Goal: Task Accomplishment & Management: Use online tool/utility

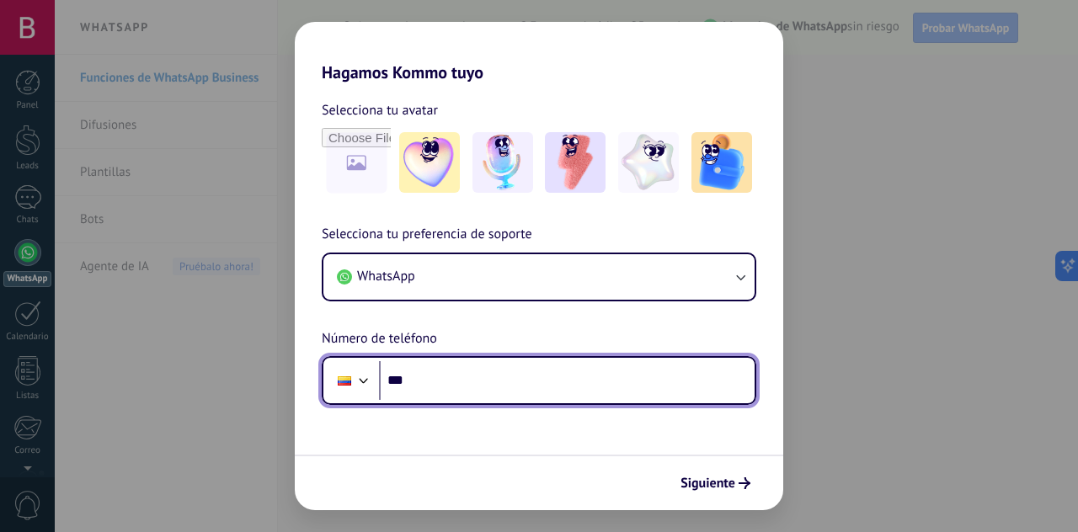
click at [619, 373] on input "***" at bounding box center [567, 380] width 376 height 39
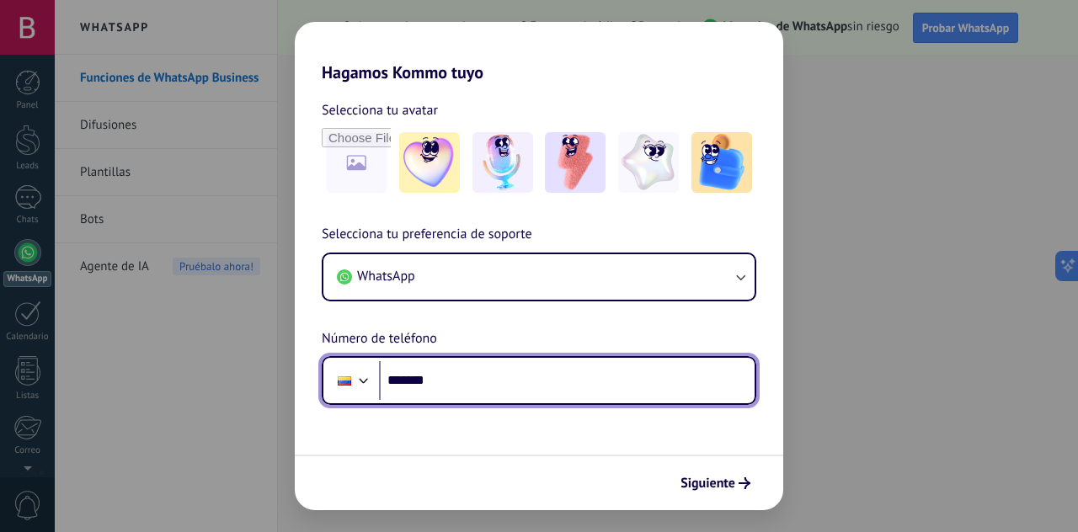
click at [469, 387] on input "*******" at bounding box center [567, 380] width 376 height 39
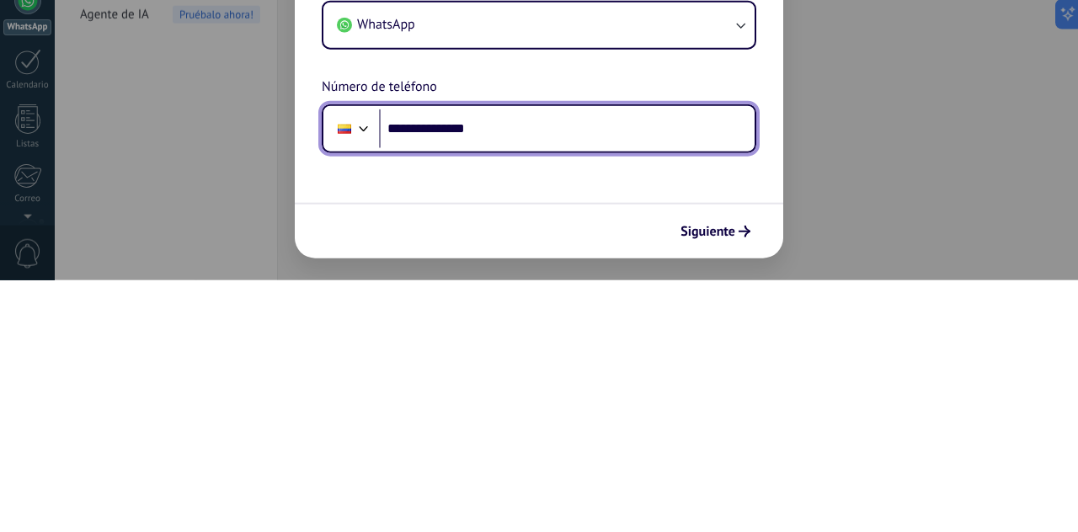
type input "**********"
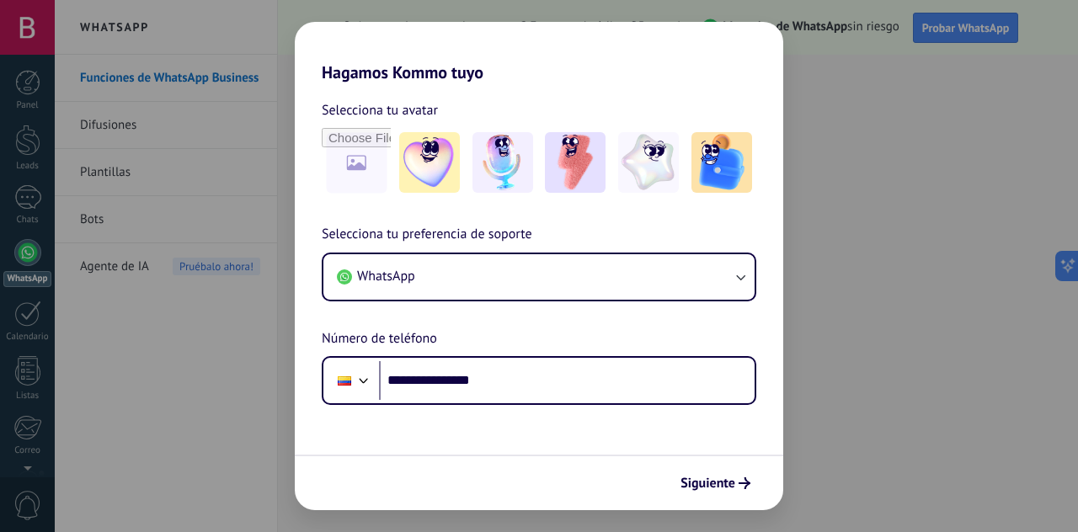
click at [718, 489] on span "Siguiente" at bounding box center [708, 484] width 55 height 12
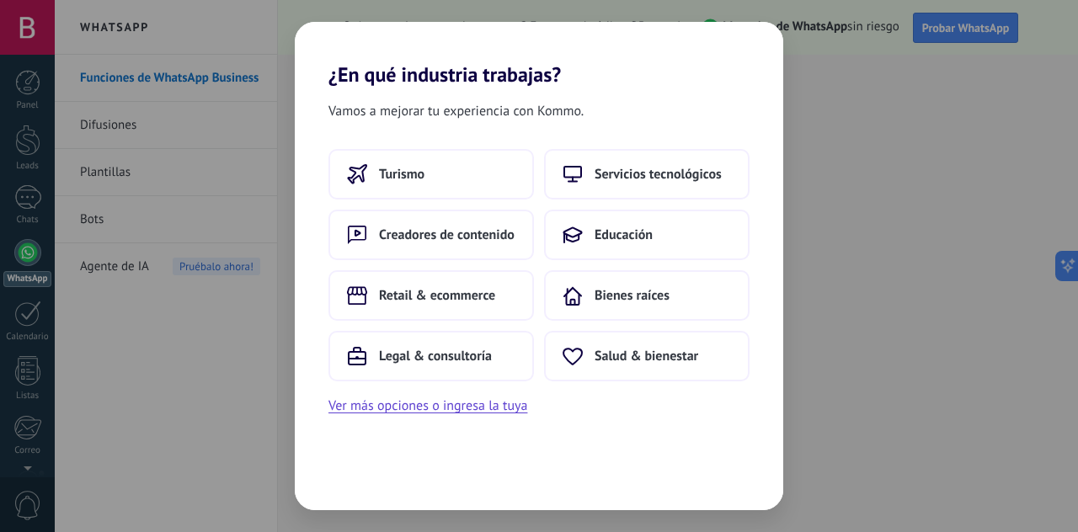
click at [489, 354] on span "Legal & consultoría" at bounding box center [435, 356] width 113 height 17
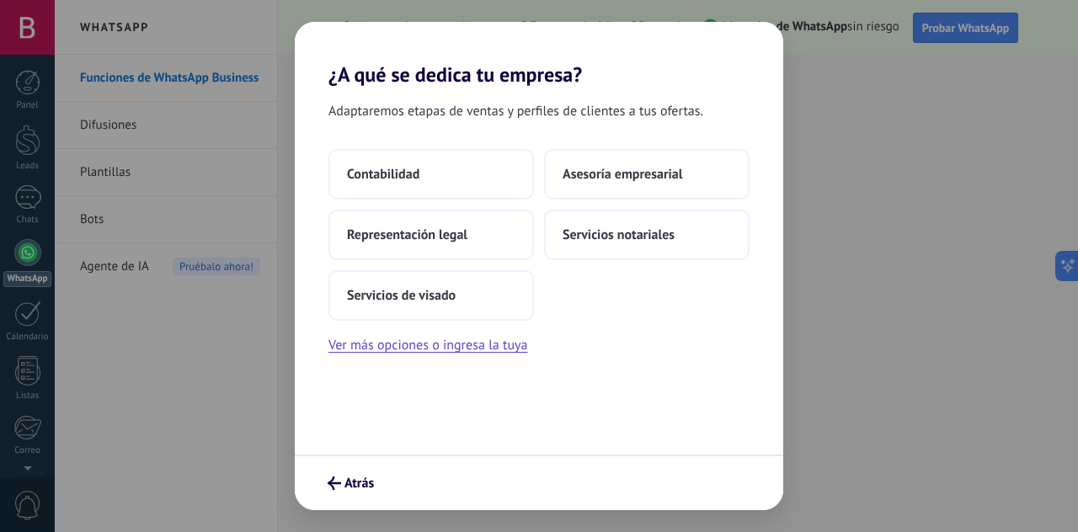
click at [419, 173] on span "Contabilidad" at bounding box center [383, 174] width 72 height 17
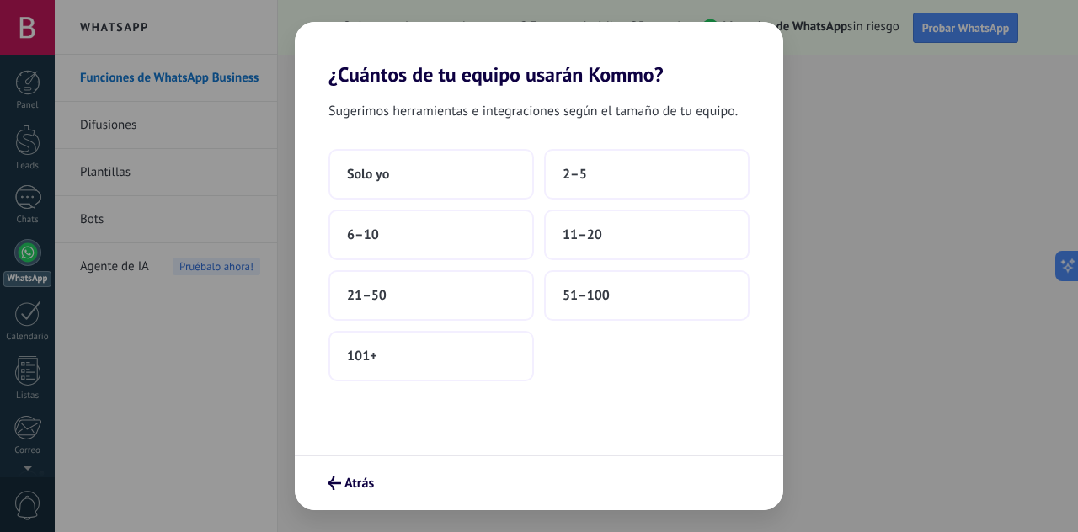
click at [430, 179] on button "Solo yo" at bounding box center [432, 174] width 206 height 51
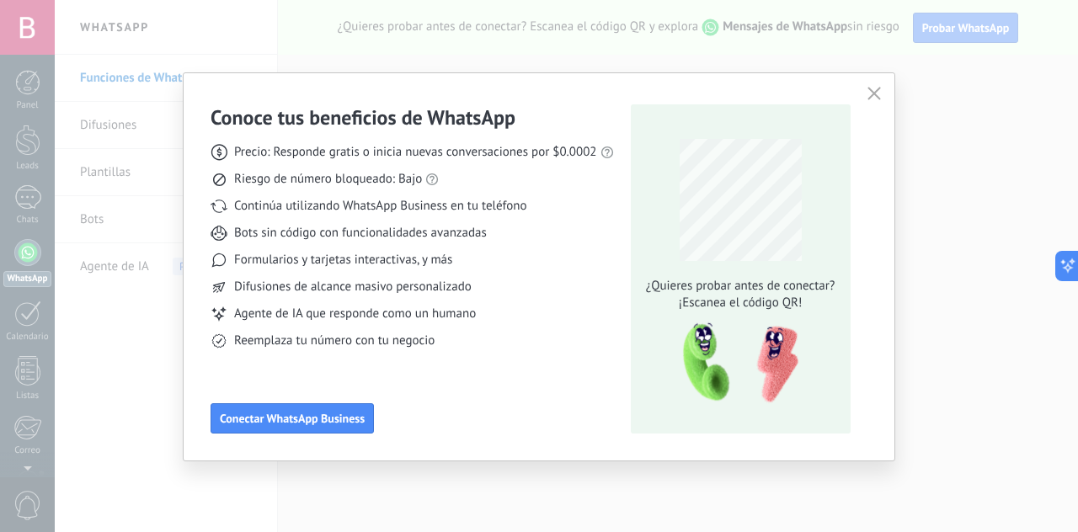
click at [354, 419] on span "Conectar WhatsApp Business" at bounding box center [292, 419] width 145 height 12
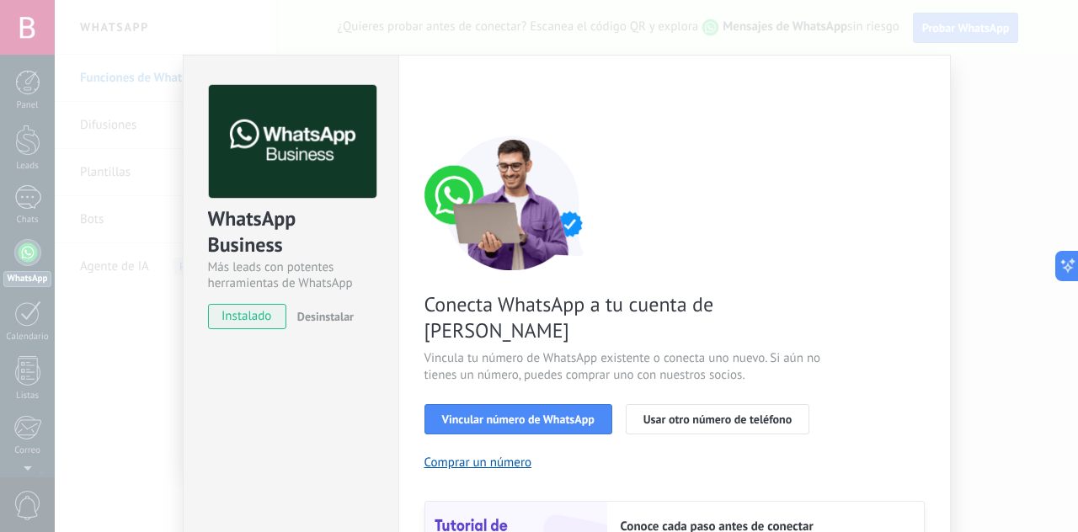
click at [548, 414] on span "Vincular número de WhatsApp" at bounding box center [518, 420] width 152 height 12
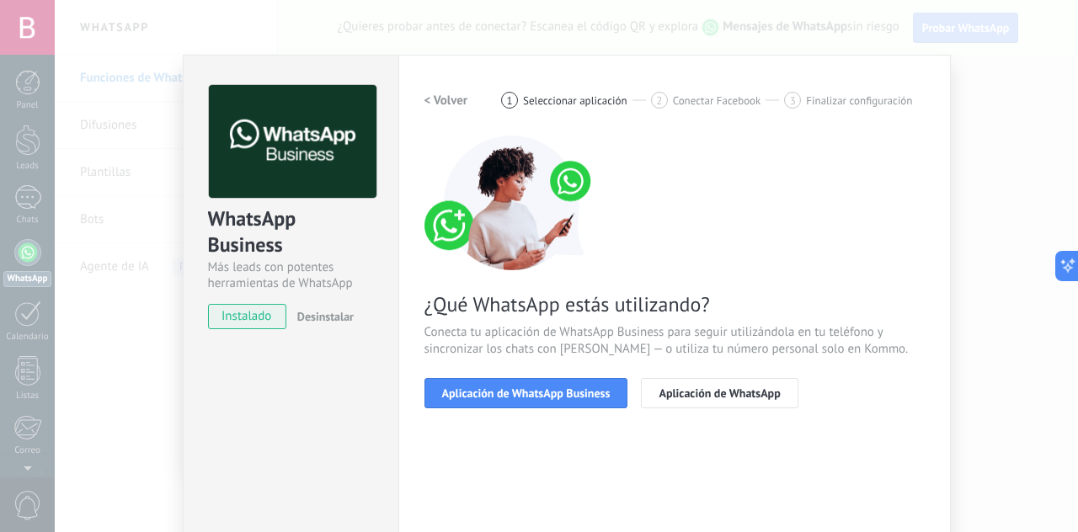
click at [554, 399] on span "Aplicación de WhatsApp Business" at bounding box center [526, 393] width 168 height 12
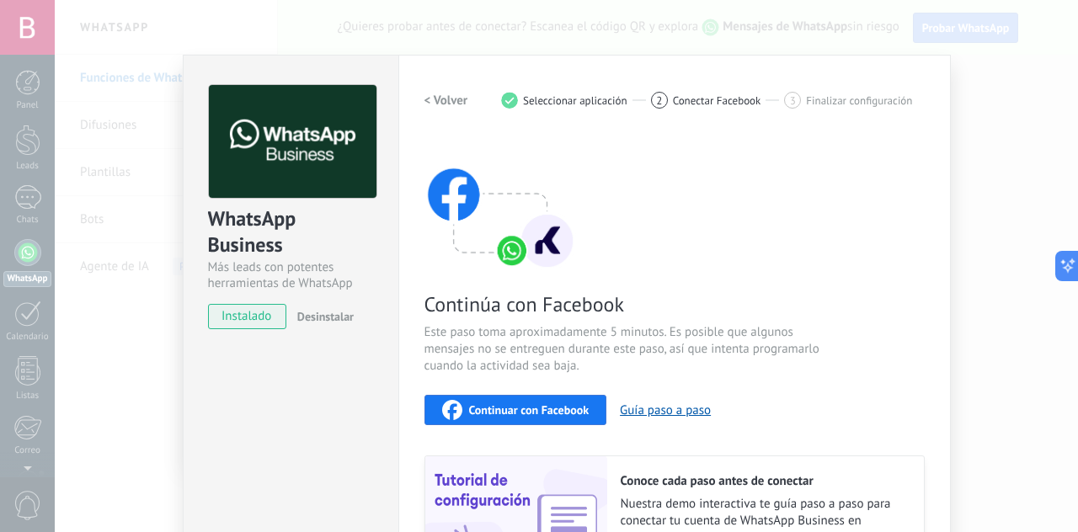
click at [857, 95] on span "Finalizar configuración" at bounding box center [859, 100] width 106 height 13
click at [836, 106] on div "3 Finalizar configuración" at bounding box center [848, 100] width 128 height 17
click at [740, 107] on div "2 Conectar Facebook" at bounding box center [718, 100] width 134 height 17
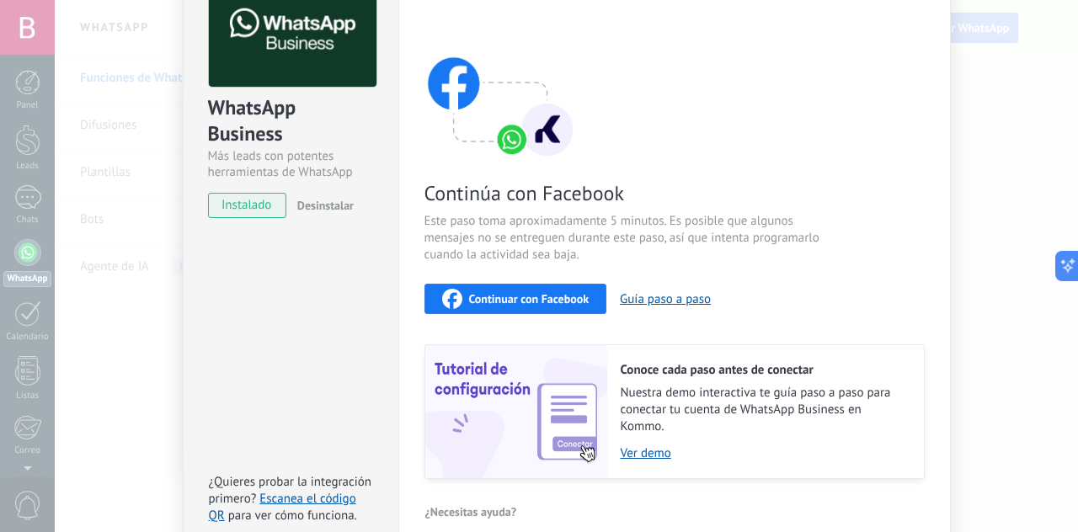
scroll to position [114, 0]
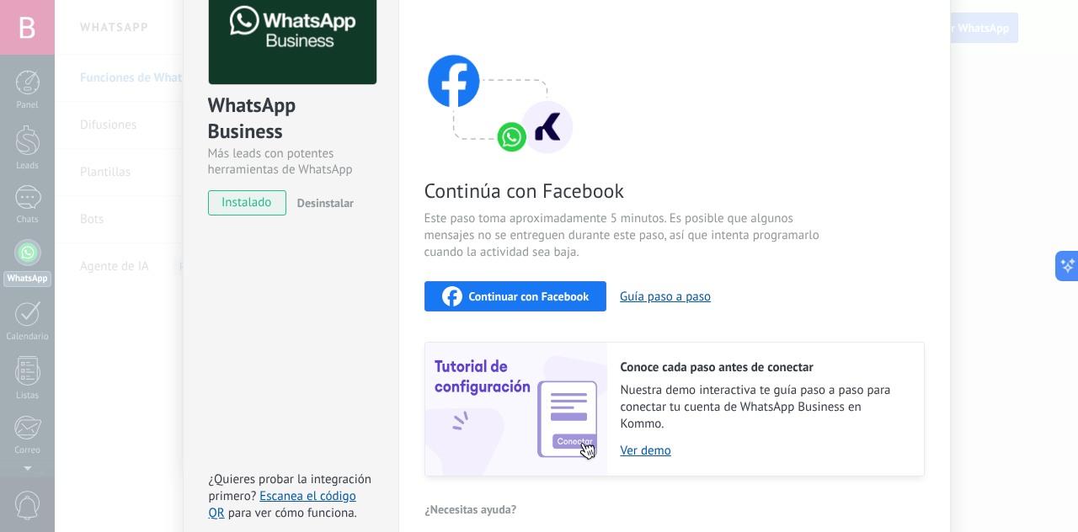
click at [542, 306] on div "Continuar con Facebook" at bounding box center [515, 296] width 147 height 20
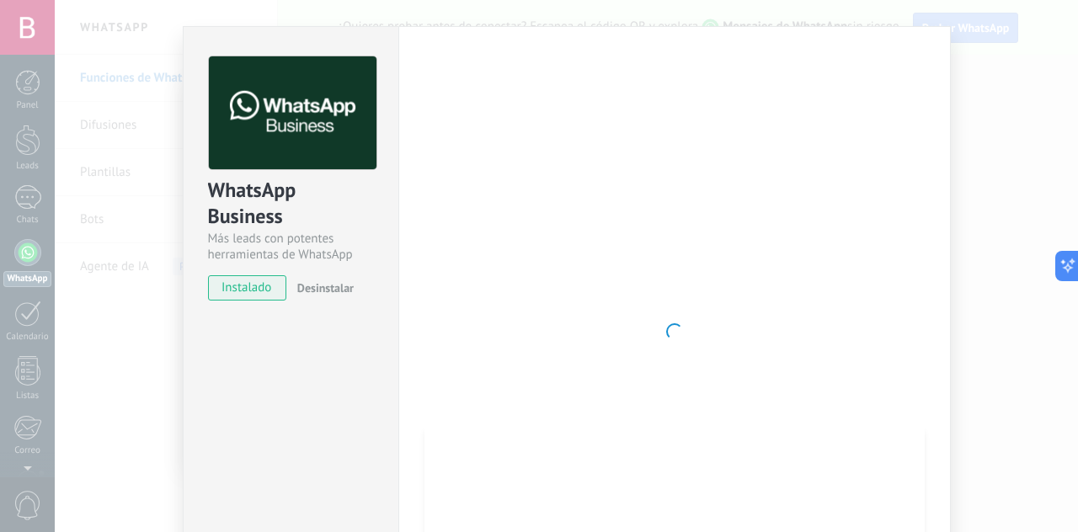
scroll to position [0, 0]
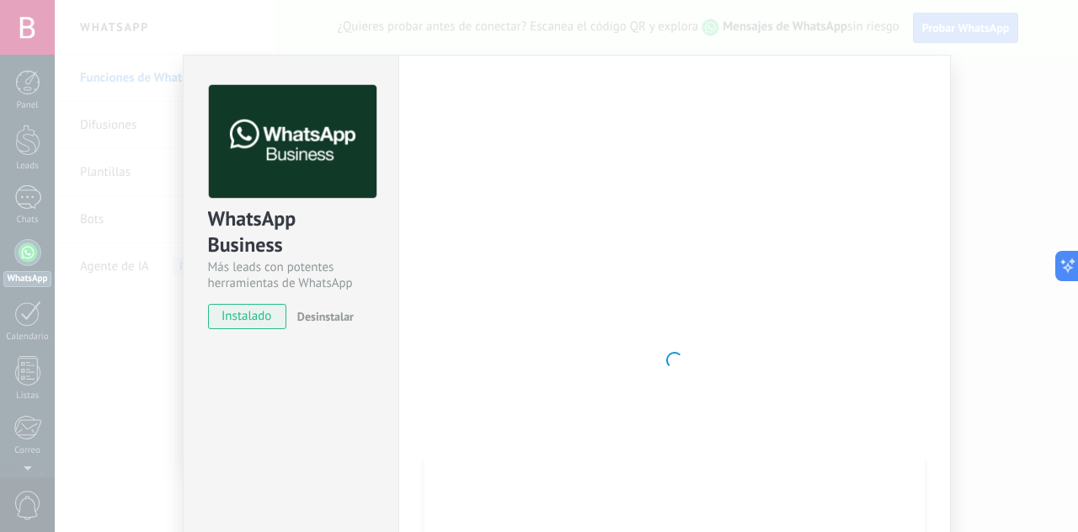
click at [996, 75] on div "WhatsApp Business Más leads con potentes herramientas de WhatsApp instalado Des…" at bounding box center [566, 266] width 1023 height 532
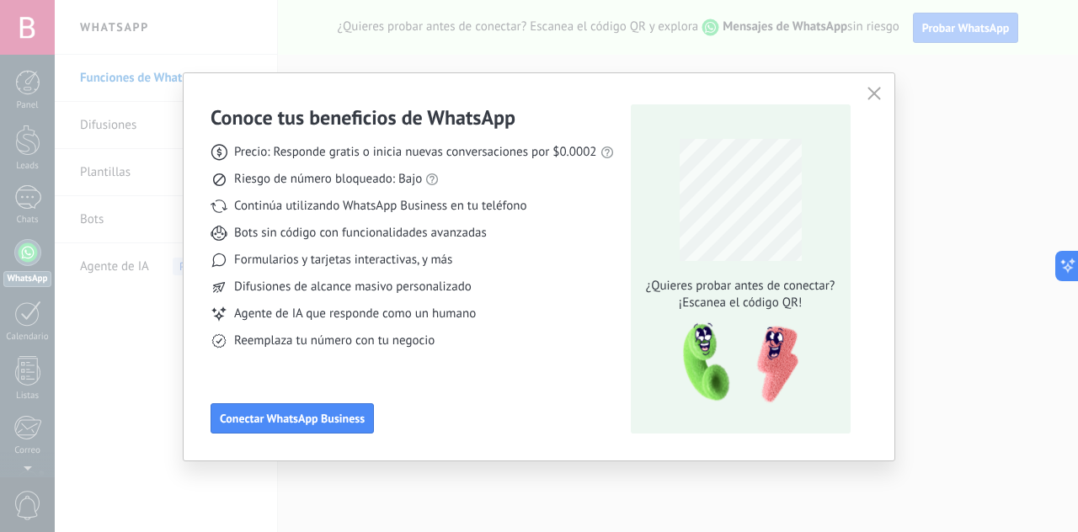
click at [872, 95] on use "button" at bounding box center [874, 93] width 13 height 13
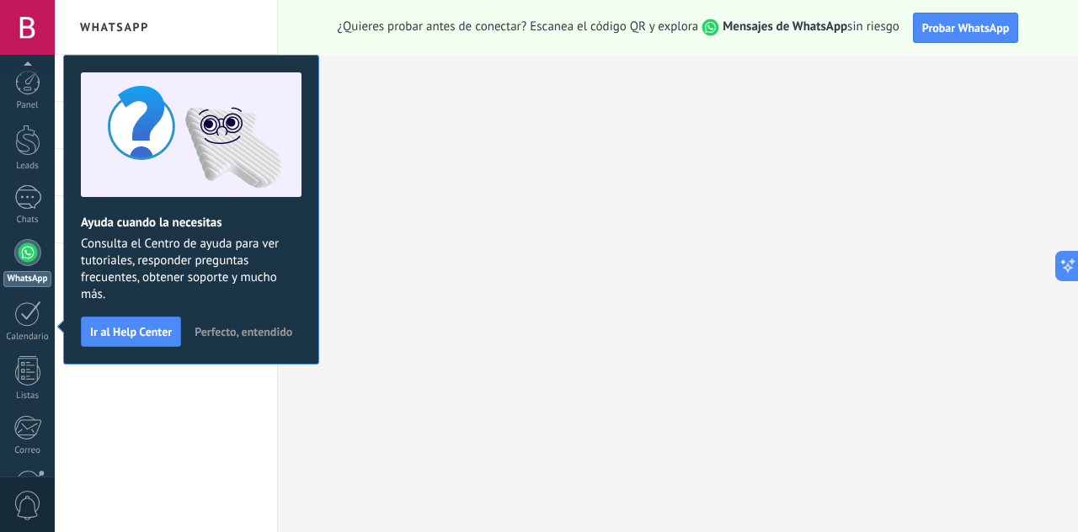
scroll to position [167, 0]
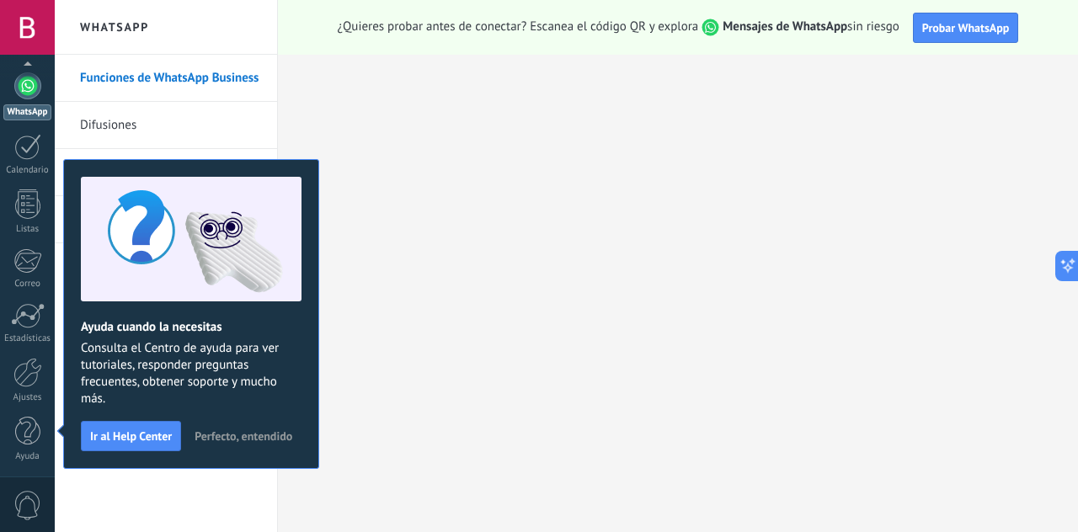
click at [27, 86] on div at bounding box center [27, 85] width 27 height 27
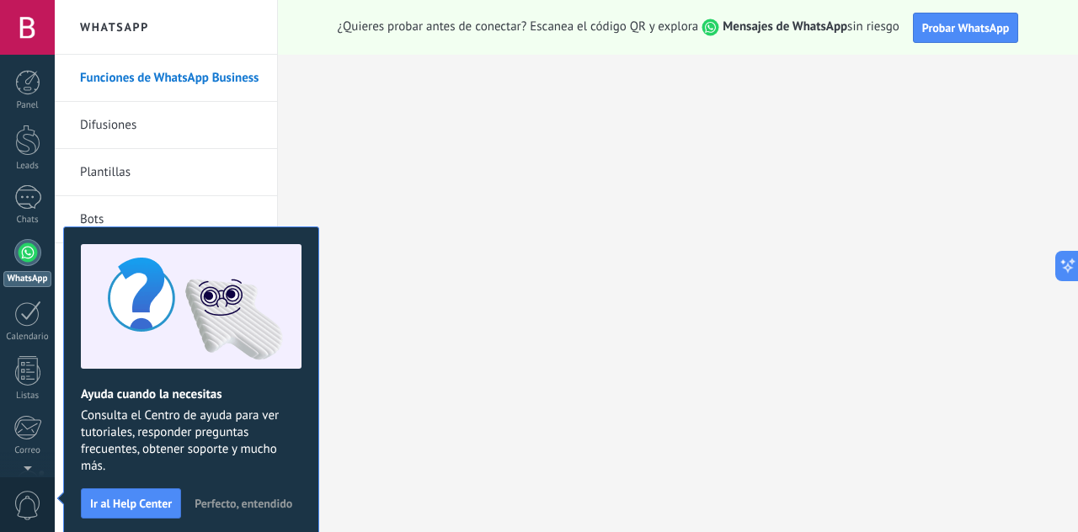
click at [254, 514] on button "Perfecto, entendido" at bounding box center [243, 503] width 113 height 25
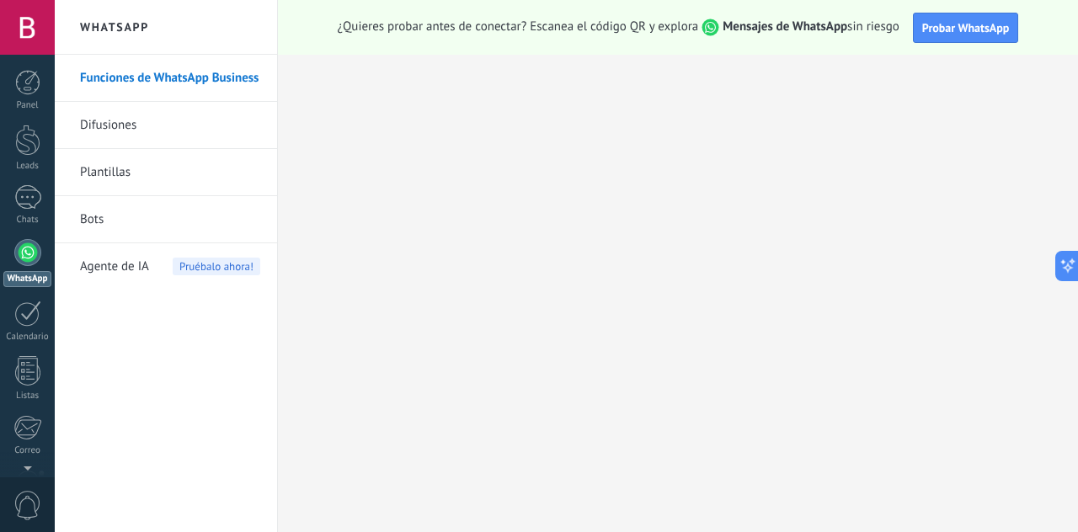
click at [115, 93] on link "Funciones de WhatsApp Business" at bounding box center [170, 78] width 180 height 47
click at [94, 130] on link "Difusiones" at bounding box center [170, 125] width 180 height 47
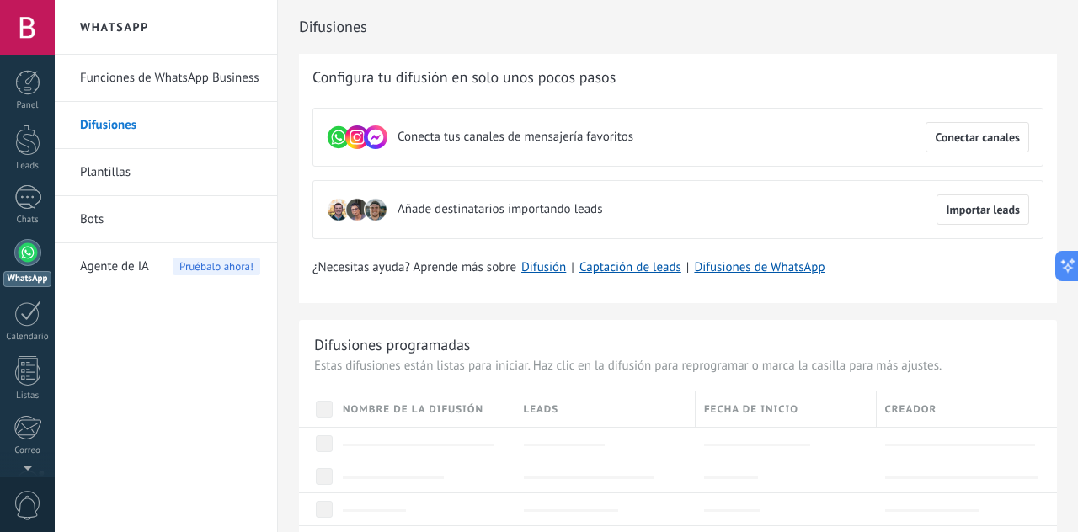
click at [104, 178] on link "Plantillas" at bounding box center [170, 172] width 180 height 47
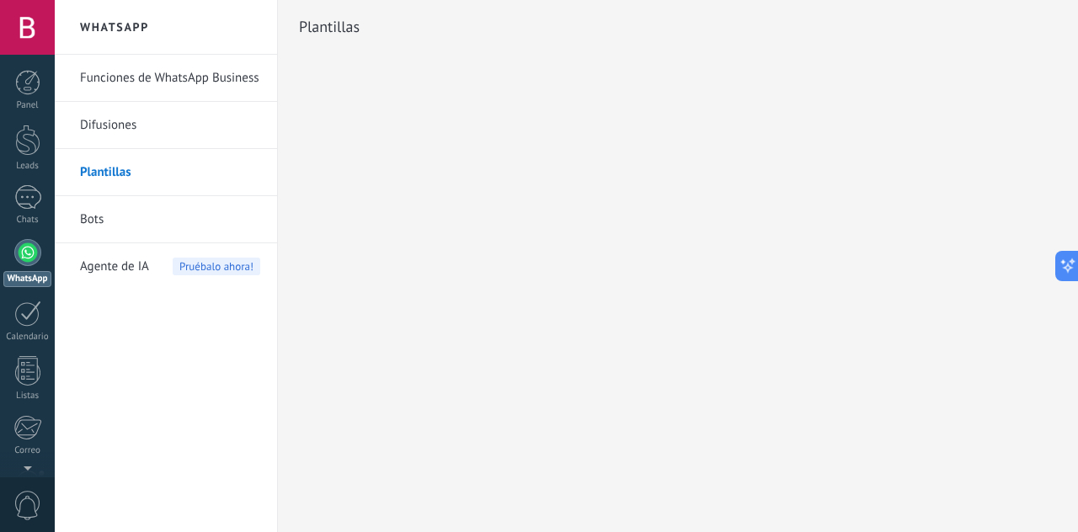
click at [105, 132] on link "Difusiones" at bounding box center [170, 125] width 180 height 47
click at [104, 124] on link "Difusiones" at bounding box center [170, 125] width 180 height 47
click at [120, 125] on link "Difusiones" at bounding box center [170, 125] width 180 height 47
click at [96, 123] on link "Difusiones" at bounding box center [170, 125] width 180 height 47
click at [121, 123] on link "Difusiones" at bounding box center [170, 125] width 180 height 47
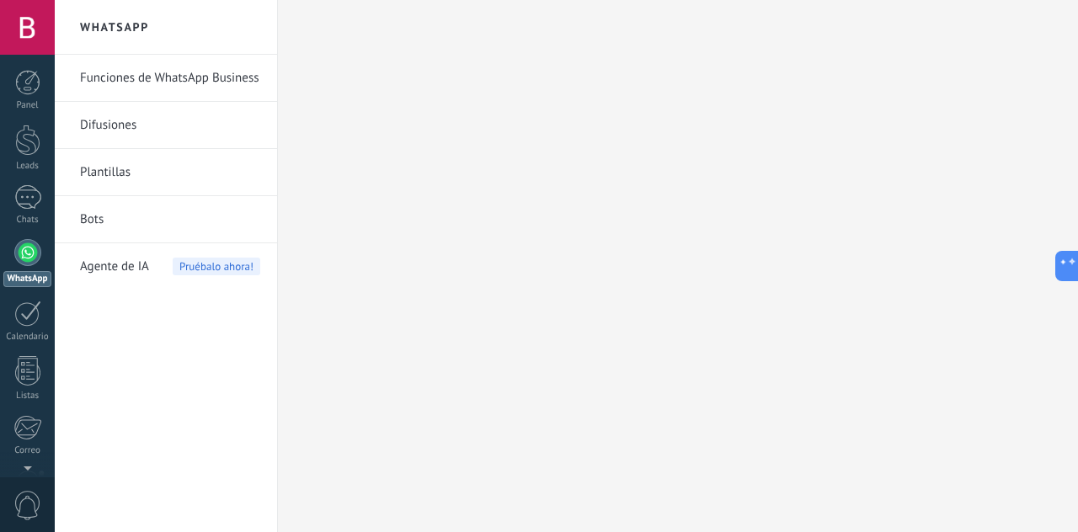
click at [106, 126] on link "Difusiones" at bounding box center [170, 125] width 180 height 47
click at [107, 126] on link "Difusiones" at bounding box center [170, 125] width 180 height 47
click at [120, 125] on link "Difusiones" at bounding box center [170, 125] width 180 height 47
click at [116, 128] on link "Difusiones" at bounding box center [170, 125] width 180 height 47
click at [120, 180] on link "Plantillas" at bounding box center [170, 172] width 180 height 47
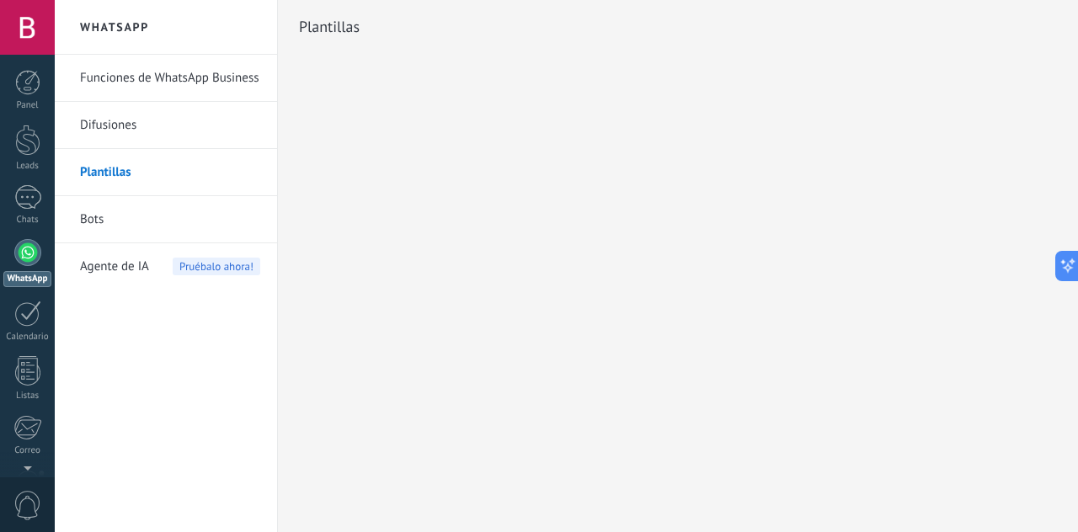
click at [107, 216] on link "Bots" at bounding box center [170, 219] width 180 height 47
click at [103, 80] on link "Funciones de WhatsApp Business" at bounding box center [170, 78] width 180 height 47
click at [31, 259] on div at bounding box center [27, 252] width 27 height 27
click at [116, 71] on link "Funciones de WhatsApp Business" at bounding box center [170, 78] width 180 height 47
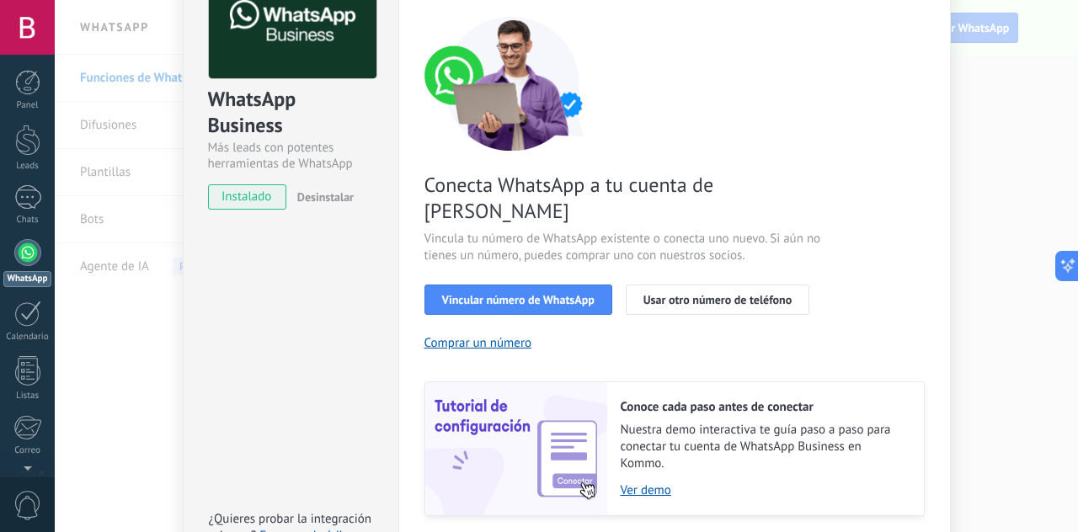
scroll to position [120, 0]
click at [551, 294] on span "Vincular número de WhatsApp" at bounding box center [518, 300] width 152 height 12
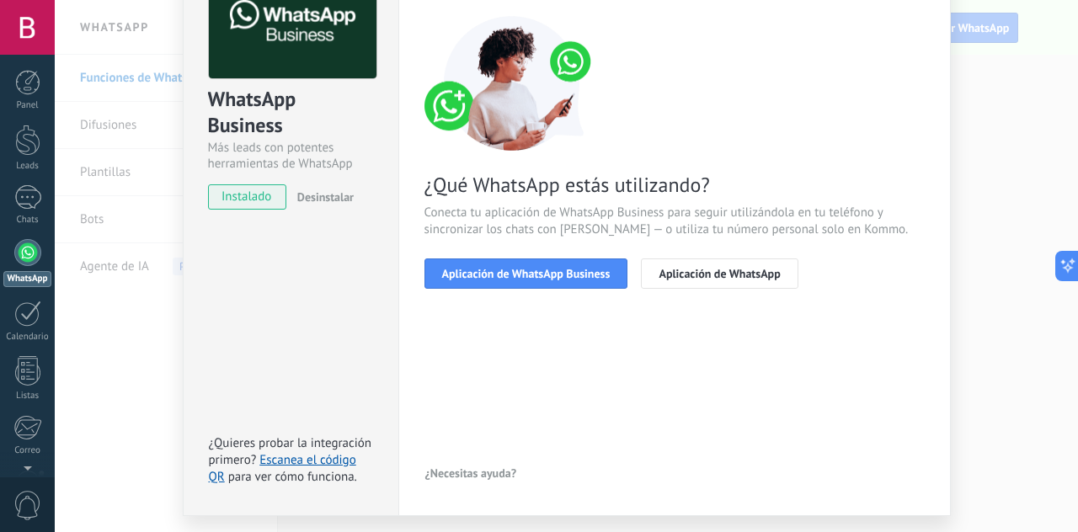
click at [574, 274] on span "Aplicación de WhatsApp Business" at bounding box center [526, 274] width 168 height 12
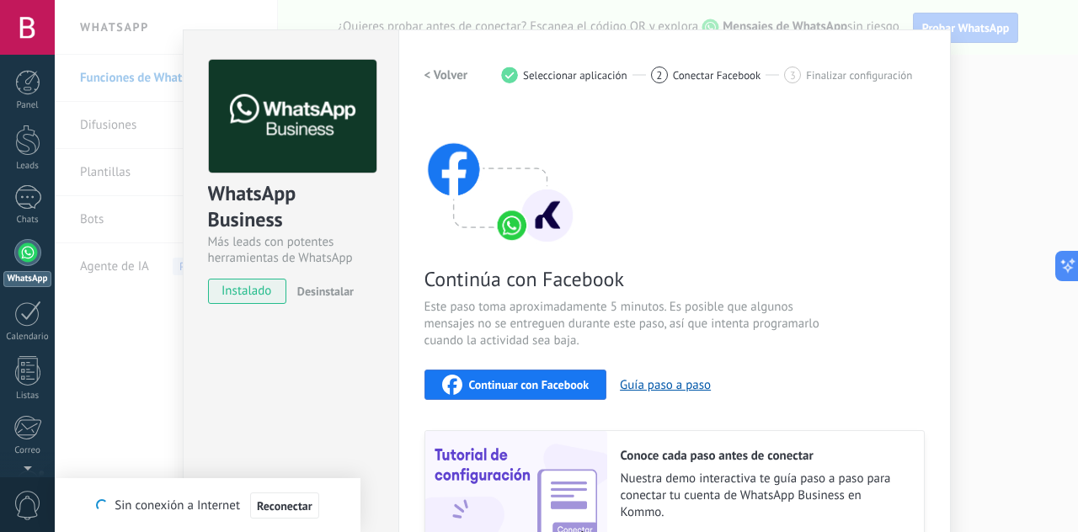
scroll to position [0, 0]
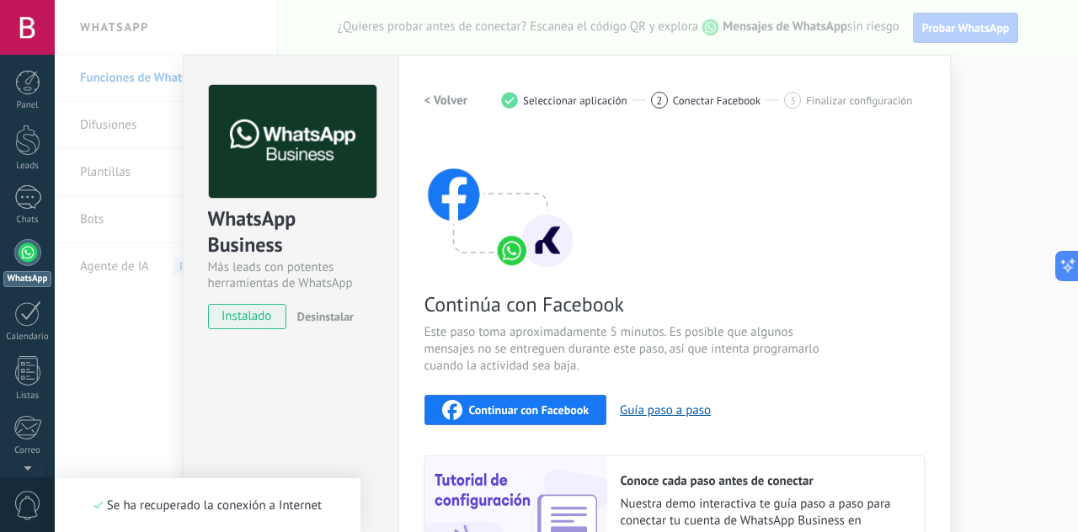
click at [564, 409] on span "Continuar con Facebook" at bounding box center [529, 410] width 120 height 12
click at [986, 99] on div "WhatsApp Business Más leads con potentes herramientas de WhatsApp instalado Des…" at bounding box center [566, 266] width 1023 height 532
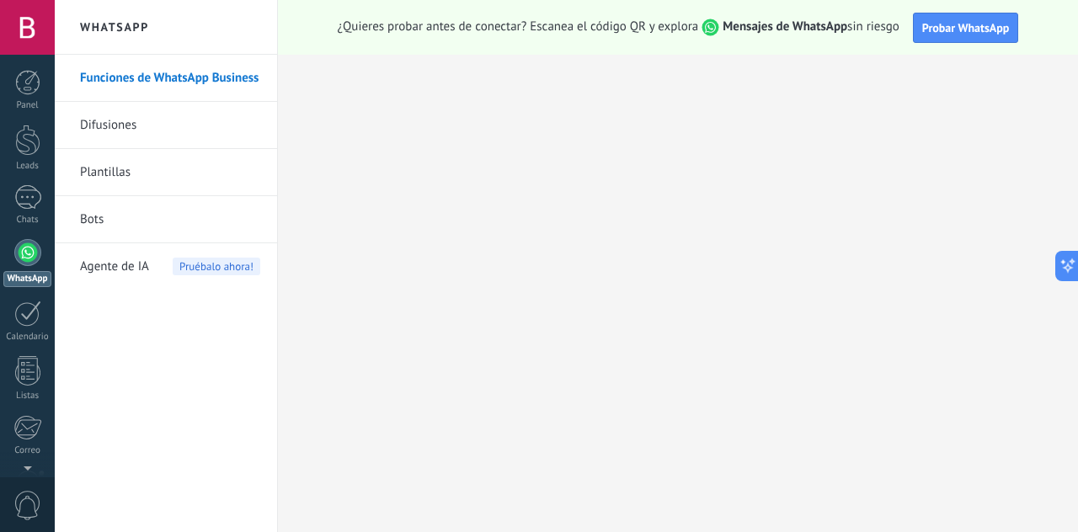
click at [969, 27] on span "Probar WhatsApp" at bounding box center [966, 27] width 88 height 15
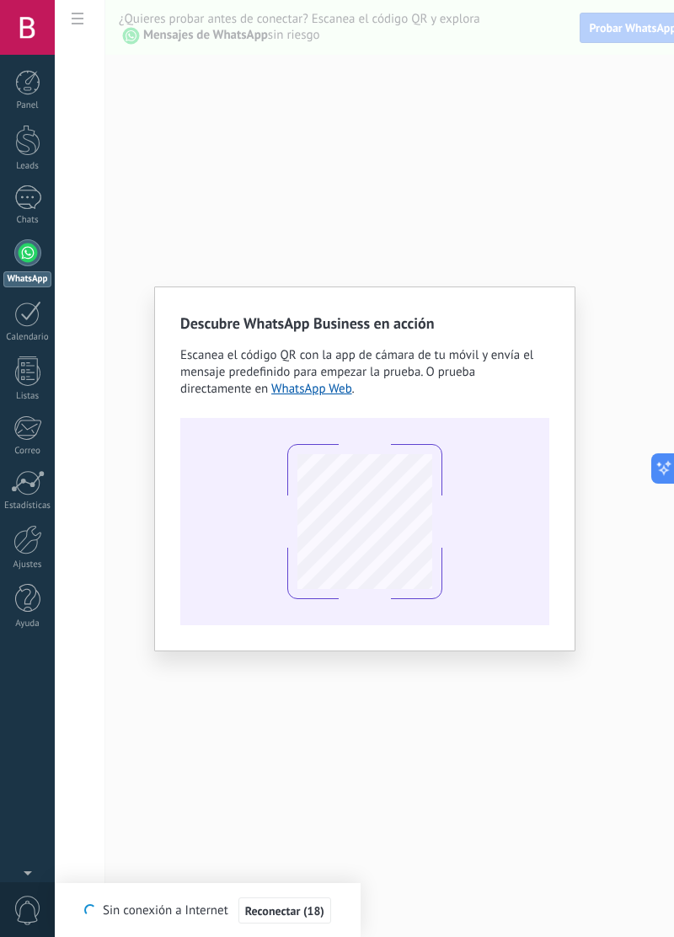
click at [605, 242] on div "Descubre WhatsApp Business en acción Escanea el código QR con la app de cámara …" at bounding box center [364, 468] width 619 height 937
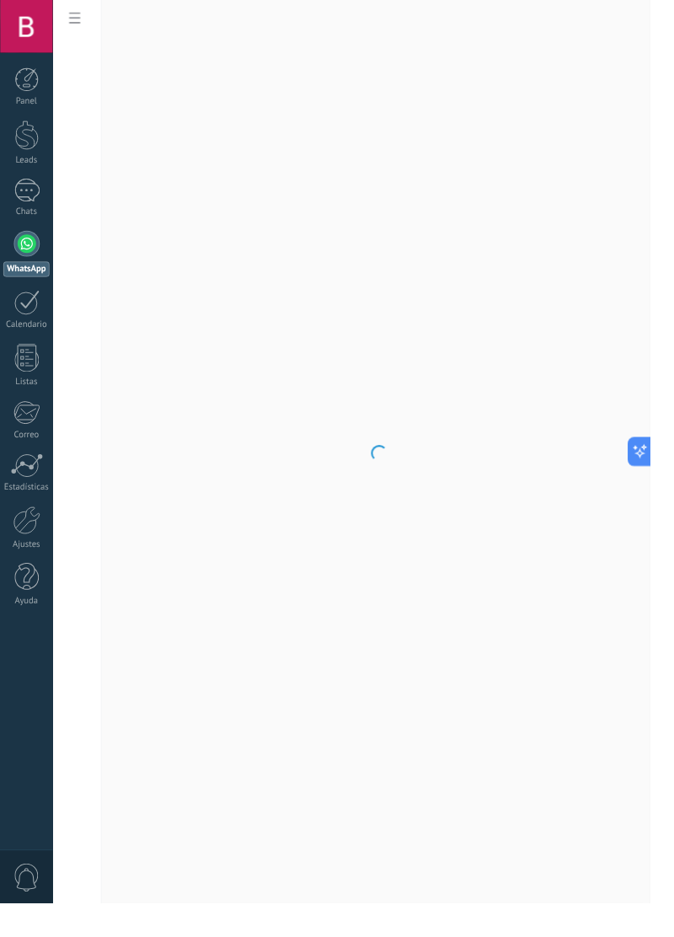
click at [77, 10] on body ".abccls-1,.abccls-2{fill-rule:evenodd}.abccls-2{fill:#fff} .abfcls-1{fill:none}…" at bounding box center [337, 468] width 674 height 937
click at [67, 20] on span at bounding box center [77, 20] width 29 height 33
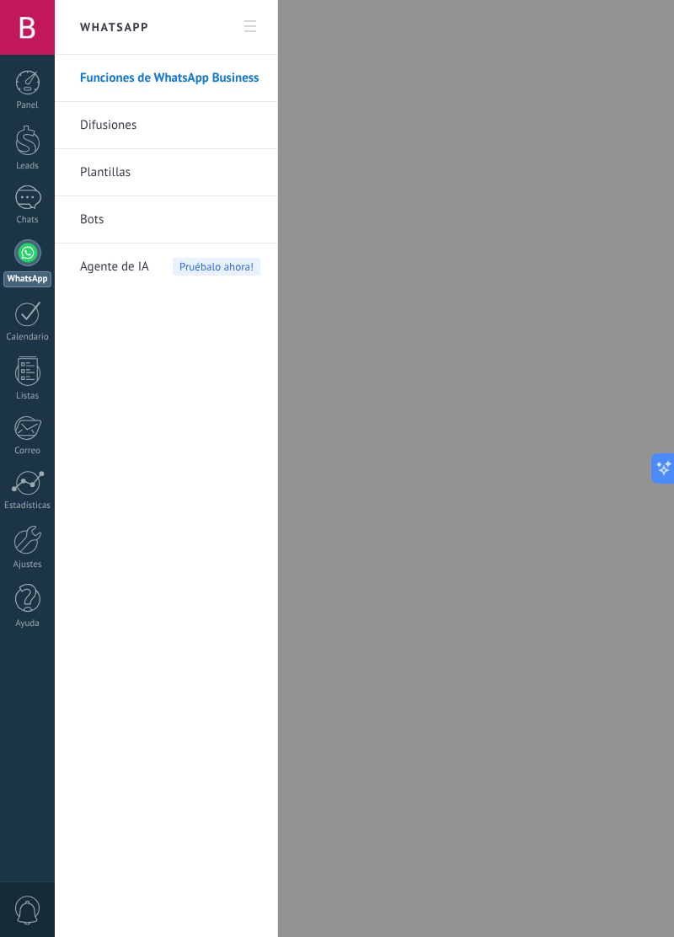
click at [20, 269] on link "WhatsApp" at bounding box center [27, 263] width 55 height 48
click at [214, 85] on link "Funciones de WhatsApp Business" at bounding box center [170, 78] width 180 height 47
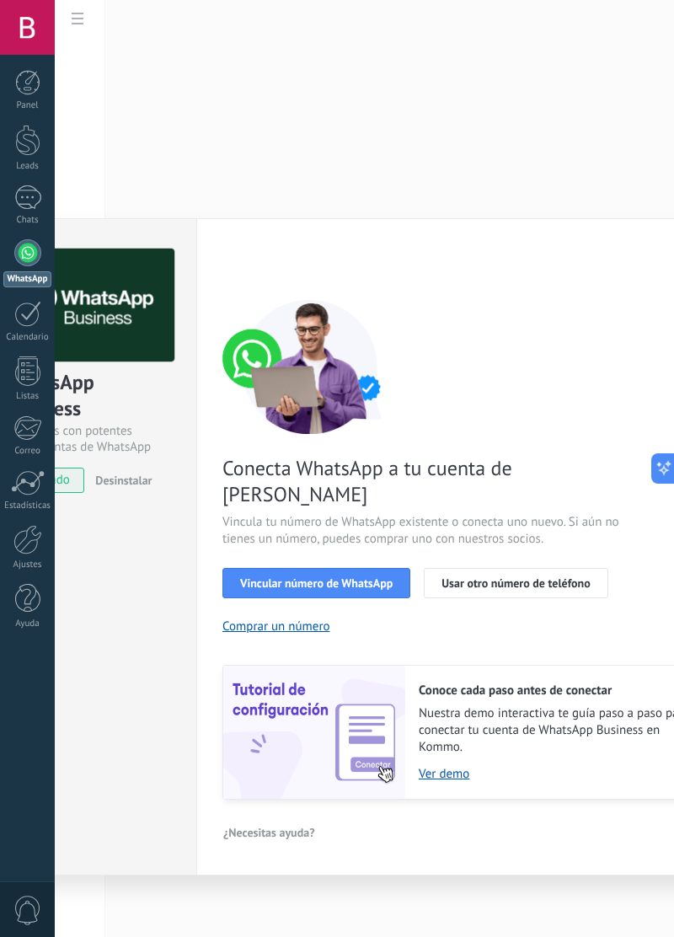
click at [367, 577] on span "Vincular número de WhatsApp" at bounding box center [316, 583] width 152 height 12
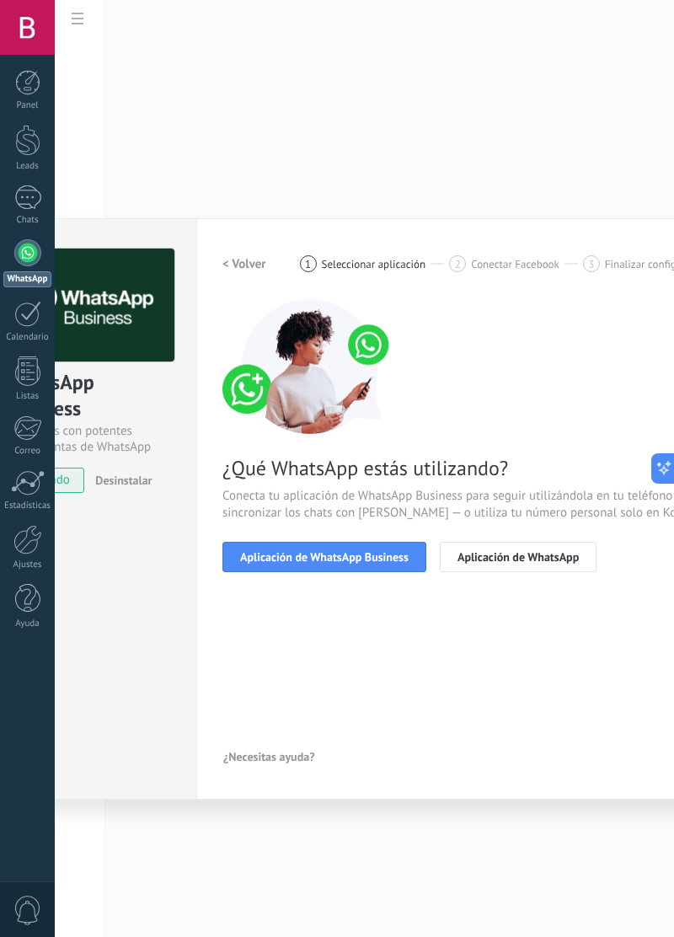
click at [371, 566] on button "Aplicación de WhatsApp Business" at bounding box center [324, 557] width 204 height 30
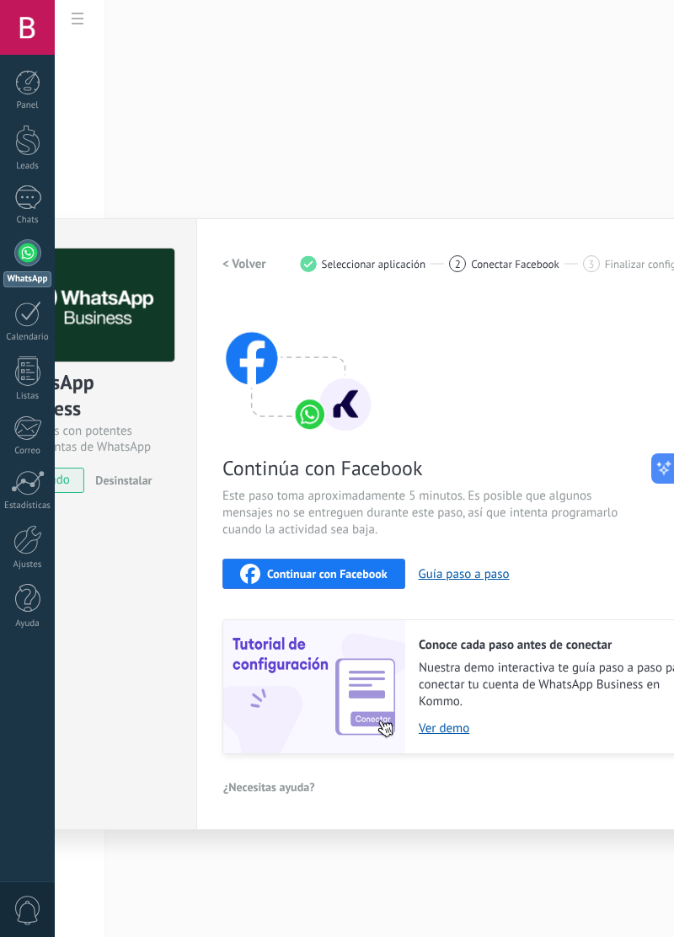
click at [353, 568] on span "Continuar con Facebook" at bounding box center [327, 574] width 120 height 12
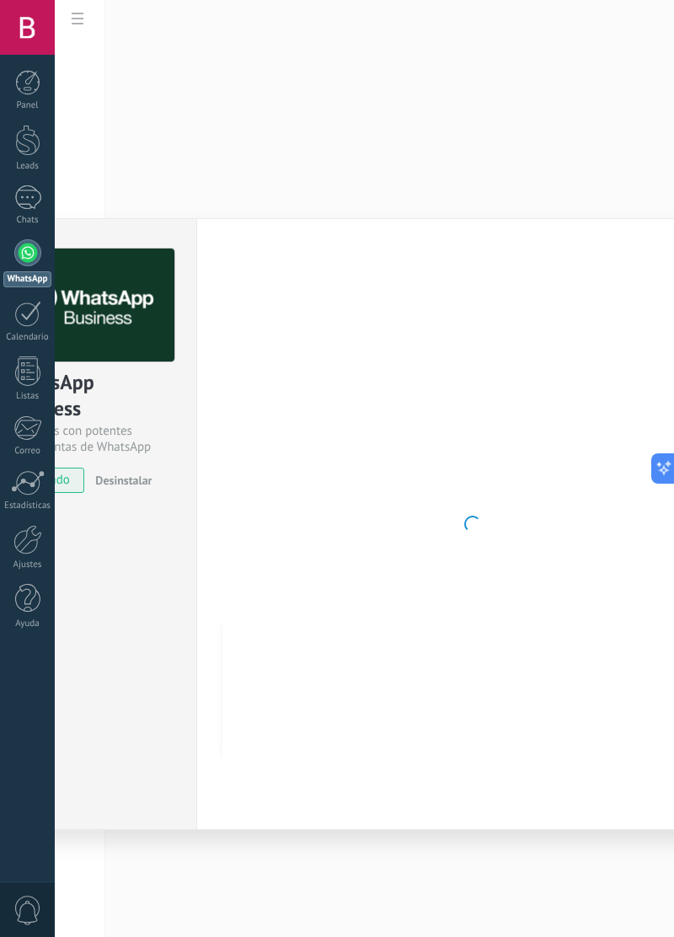
click at [28, 548] on div at bounding box center [27, 539] width 29 height 29
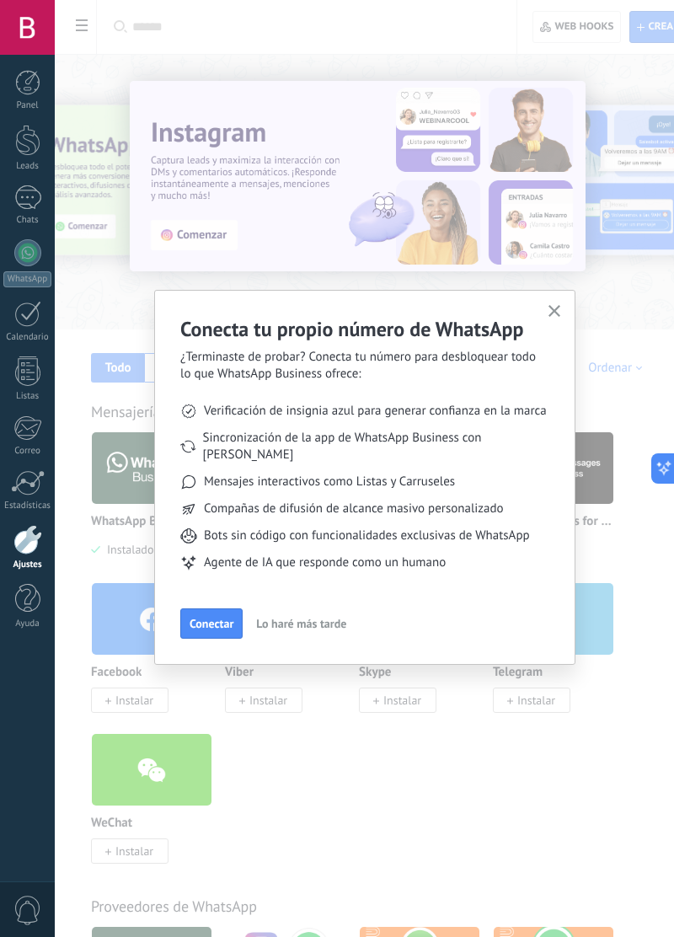
click at [211, 617] on span "Conectar" at bounding box center [212, 623] width 44 height 12
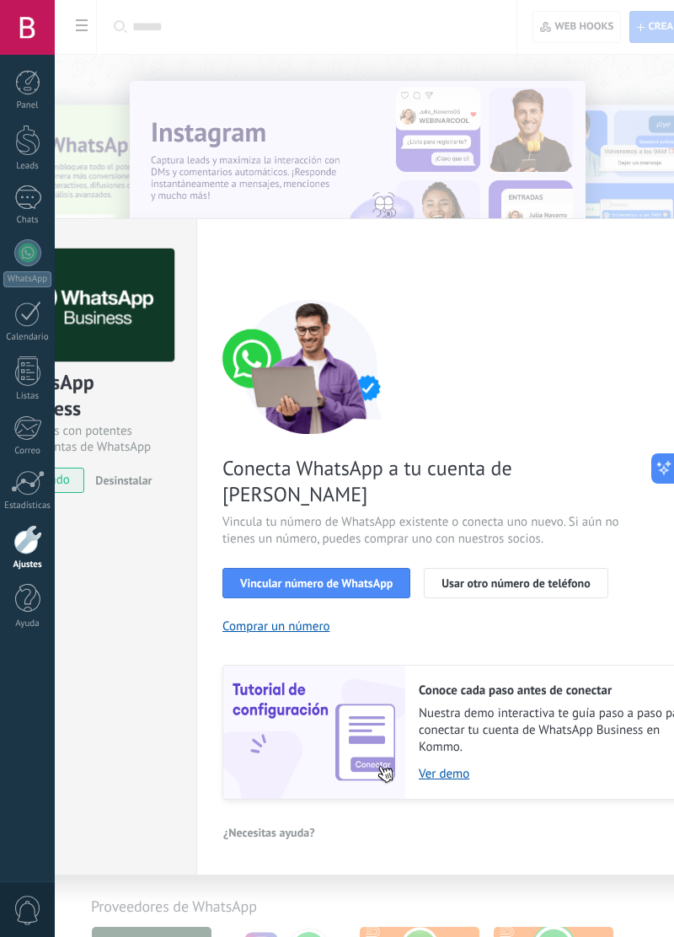
click at [569, 152] on div "WhatsApp Business Más leads con potentes herramientas de WhatsApp instalado Des…" at bounding box center [364, 468] width 619 height 937
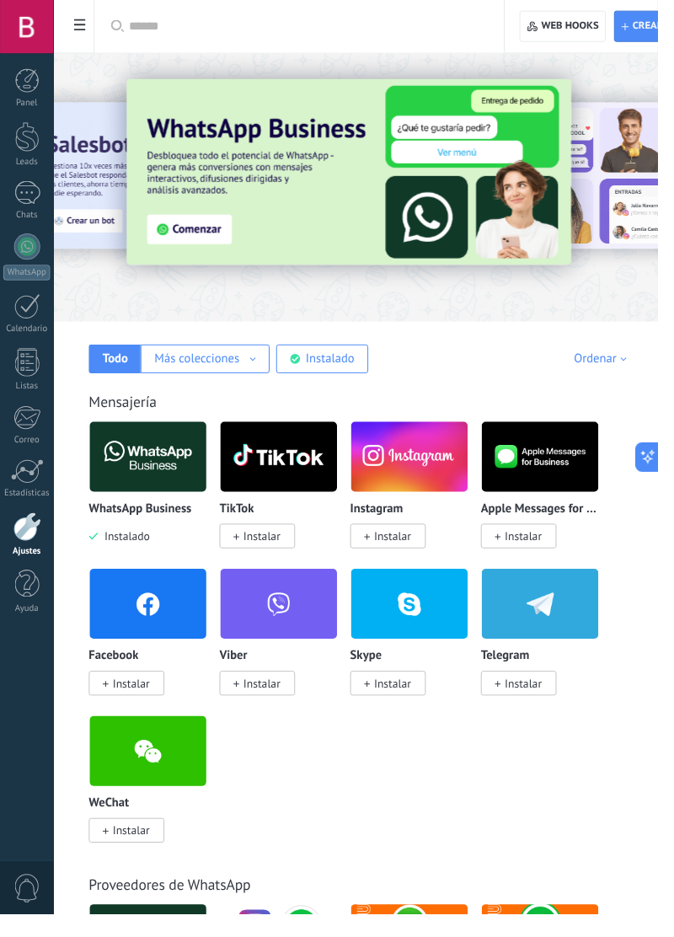
click at [152, 484] on img at bounding box center [152, 468] width 120 height 82
